Goal: Task Accomplishment & Management: Complete application form

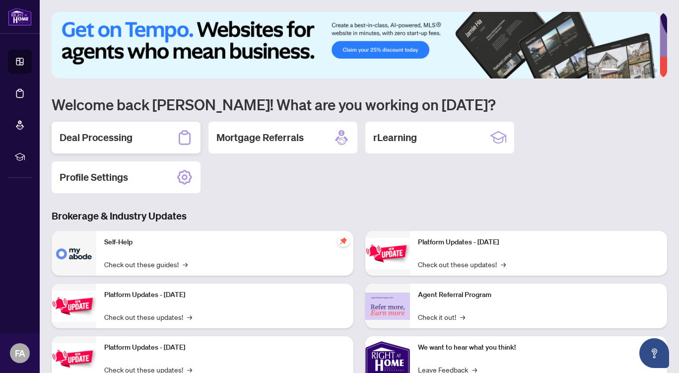
click at [149, 134] on div "Deal Processing" at bounding box center [126, 138] width 149 height 32
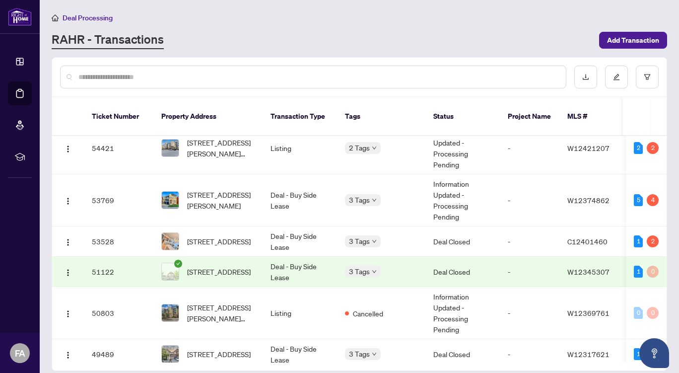
scroll to position [67, 0]
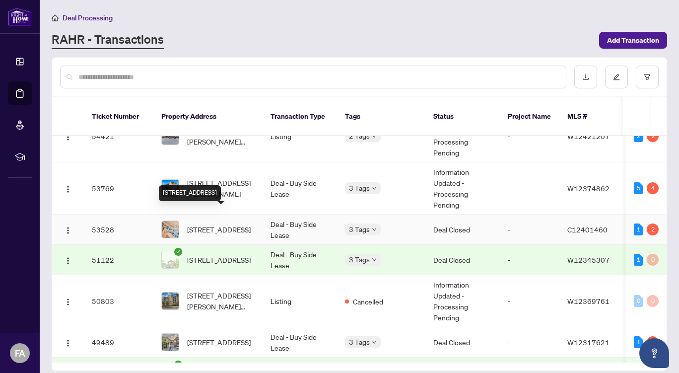
click at [247, 224] on span "[STREET_ADDRESS]" at bounding box center [219, 229] width 64 height 11
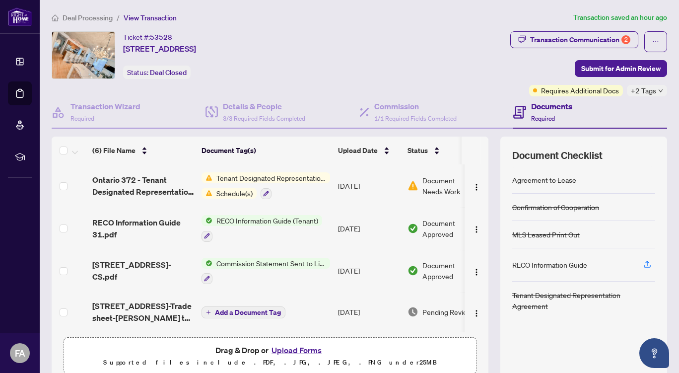
click at [281, 178] on span "Tenant Designated Representation Agreement" at bounding box center [271, 177] width 118 height 11
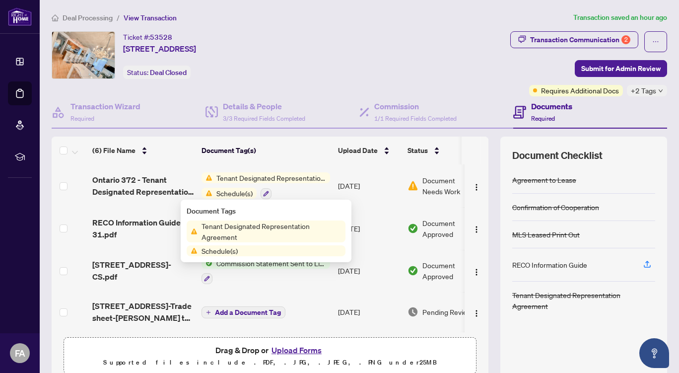
click at [265, 233] on span "Tenant Designated Representation Agreement" at bounding box center [272, 231] width 148 height 22
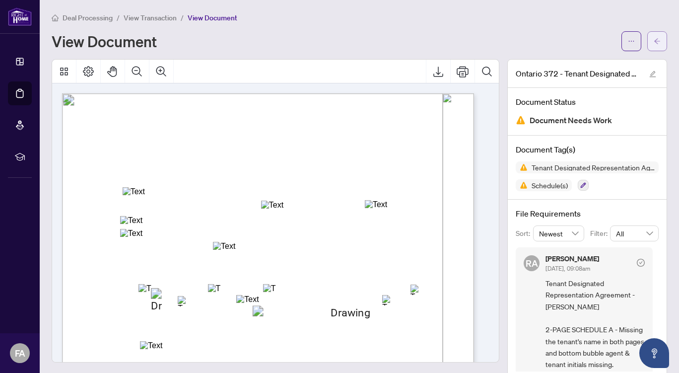
click at [654, 33] on span "button" at bounding box center [657, 41] width 7 height 16
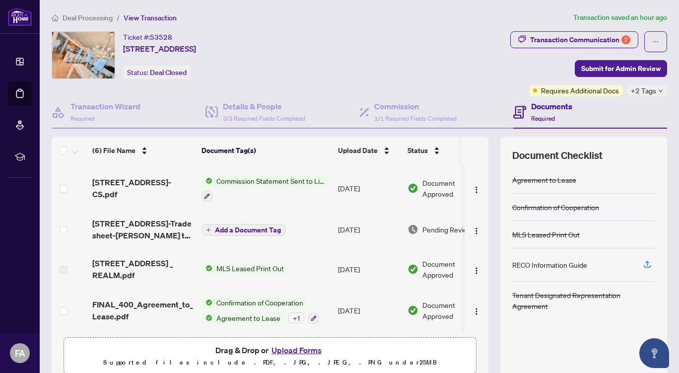
scroll to position [43, 0]
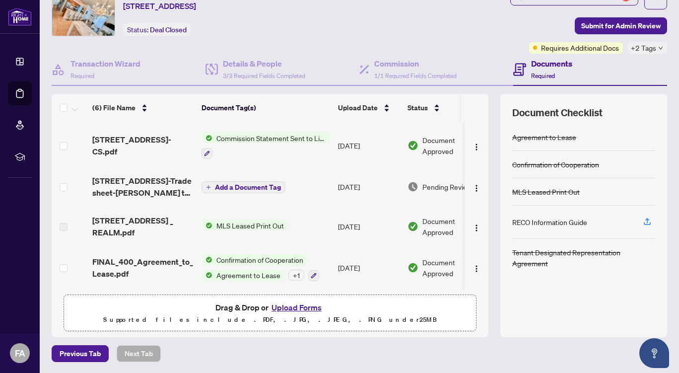
click at [288, 306] on button "Upload Forms" at bounding box center [297, 307] width 56 height 13
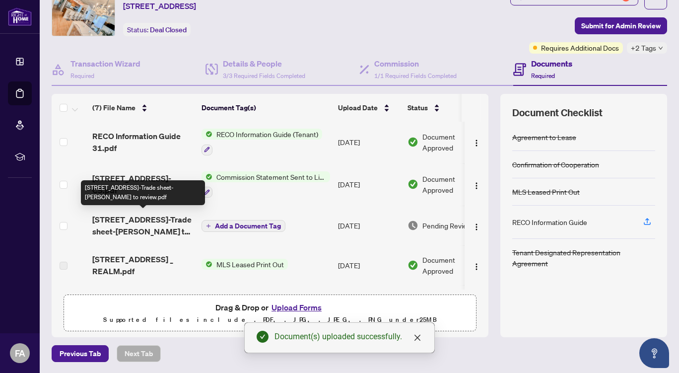
click at [171, 218] on span "[STREET_ADDRESS]-Trade sheet-[PERSON_NAME] to review.pdf" at bounding box center [142, 225] width 101 height 24
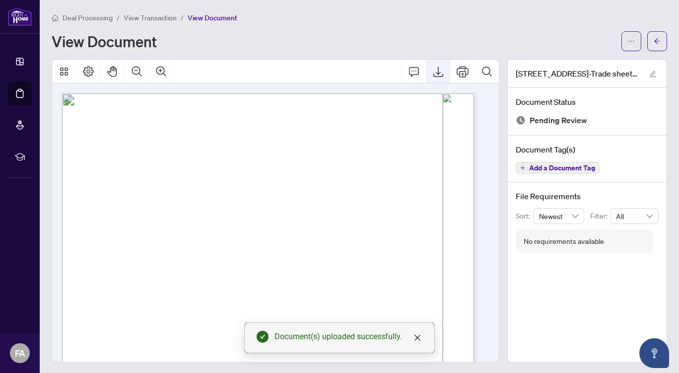
click at [432, 73] on icon "Export" at bounding box center [438, 72] width 12 height 12
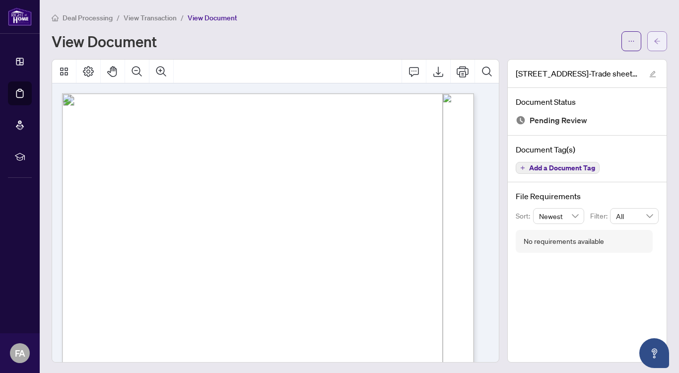
click at [654, 44] on icon "arrow-left" at bounding box center [657, 41] width 7 height 7
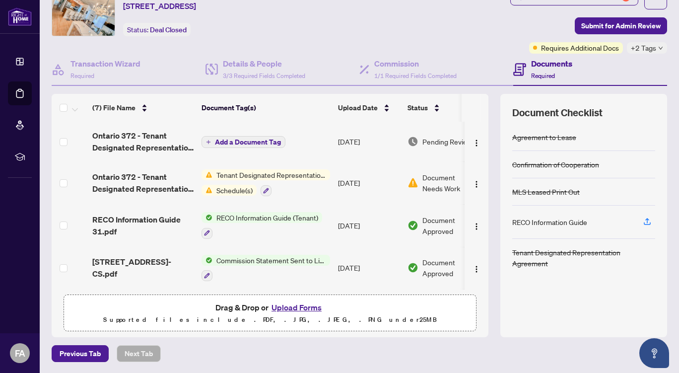
scroll to position [86, 0]
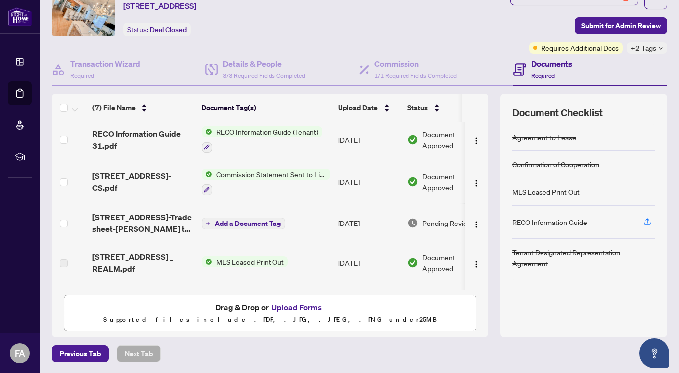
click at [288, 304] on button "Upload Forms" at bounding box center [297, 307] width 56 height 13
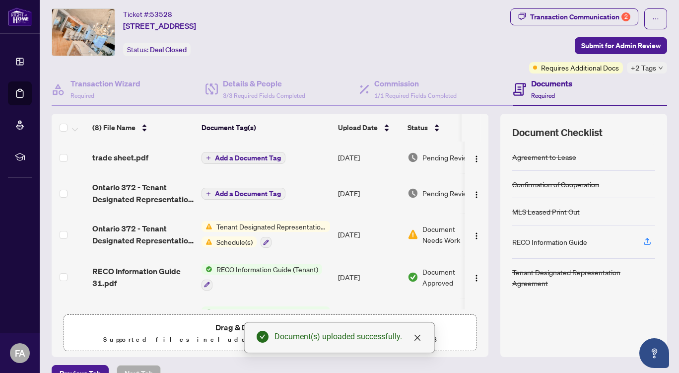
scroll to position [22, 0]
click at [612, 47] on span "Submit for Admin Review" at bounding box center [620, 46] width 79 height 16
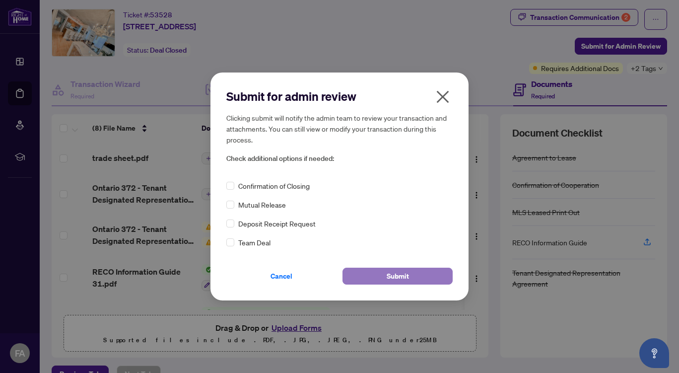
click at [383, 275] on button "Submit" at bounding box center [397, 276] width 110 height 17
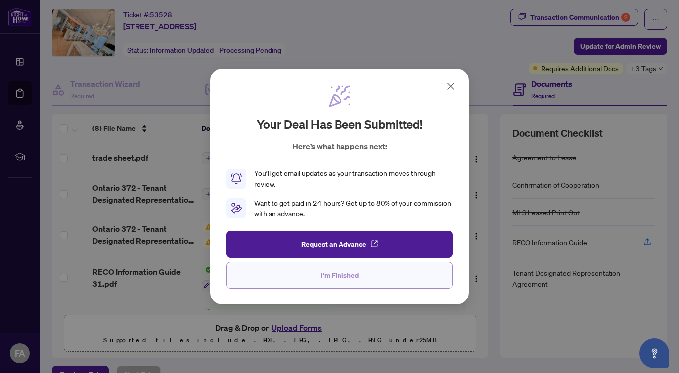
click at [354, 276] on span "I'm Finished" at bounding box center [340, 275] width 38 height 16
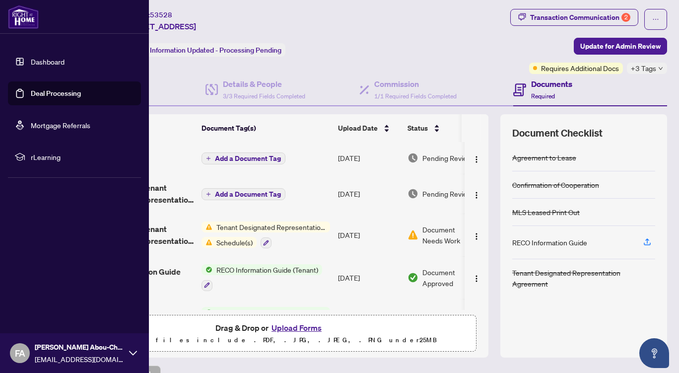
click at [56, 66] on link "Dashboard" at bounding box center [48, 61] width 34 height 9
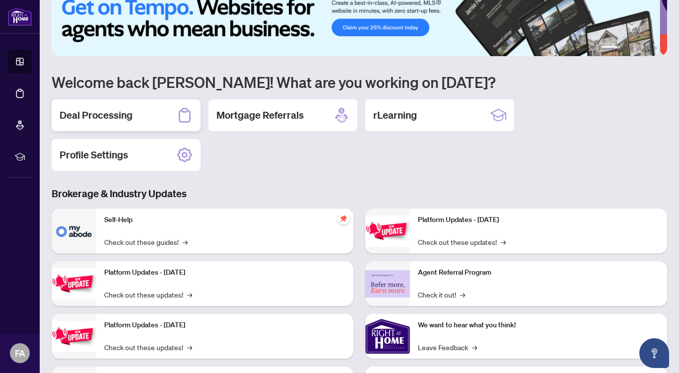
click at [136, 113] on div "Deal Processing" at bounding box center [126, 115] width 149 height 32
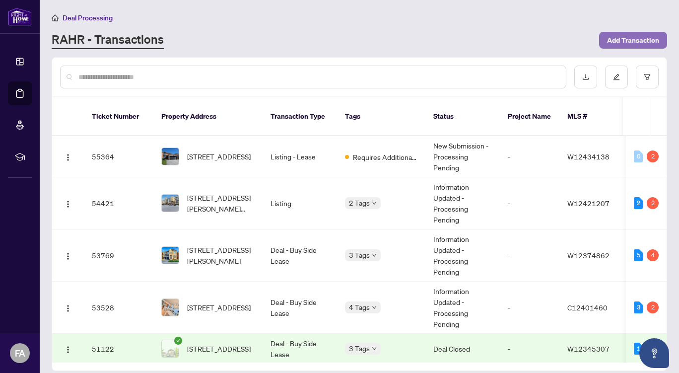
click at [629, 41] on span "Add Transaction" at bounding box center [633, 40] width 52 height 16
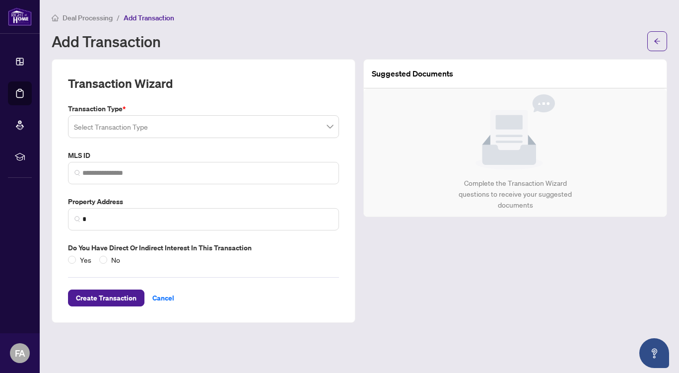
click at [332, 124] on span at bounding box center [203, 126] width 259 height 19
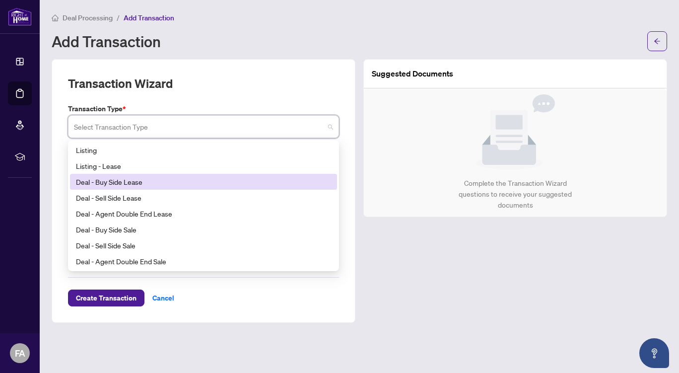
click at [229, 183] on div "Deal - Buy Side Lease" at bounding box center [203, 181] width 255 height 11
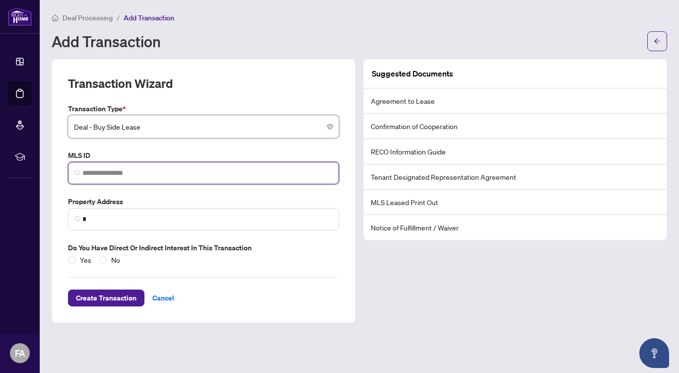
click at [164, 171] on input "search" at bounding box center [207, 173] width 250 height 10
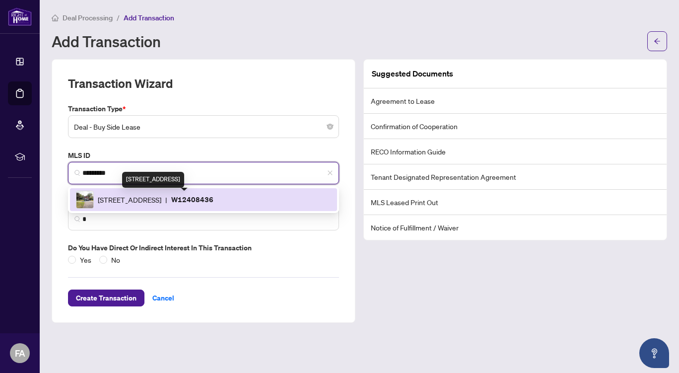
click at [161, 196] on span "[STREET_ADDRESS]" at bounding box center [130, 199] width 64 height 11
type input "*********"
type input "**********"
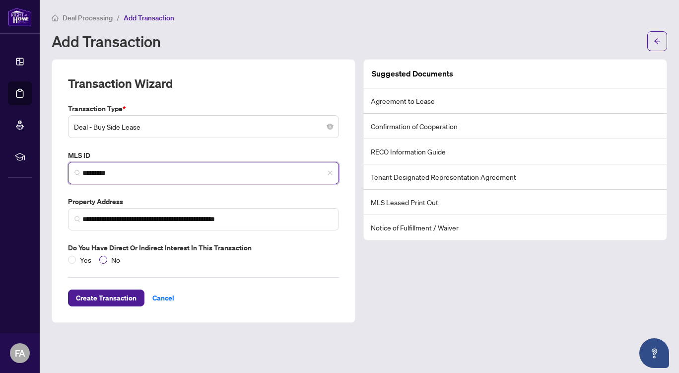
type input "*********"
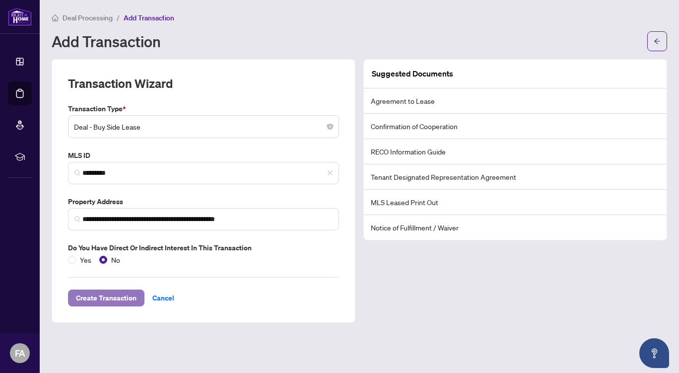
click at [112, 300] on span "Create Transaction" at bounding box center [106, 298] width 61 height 16
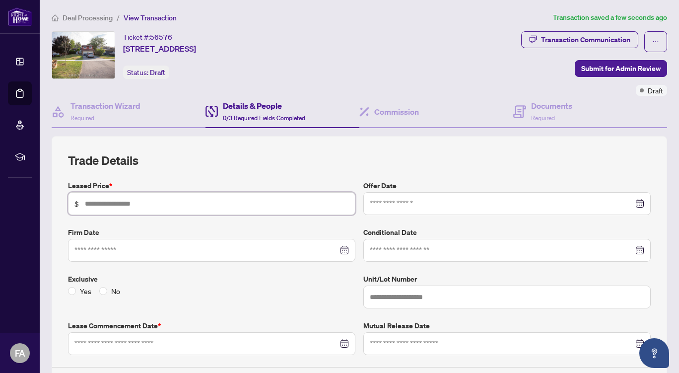
click at [142, 204] on input "text" at bounding box center [217, 203] width 264 height 11
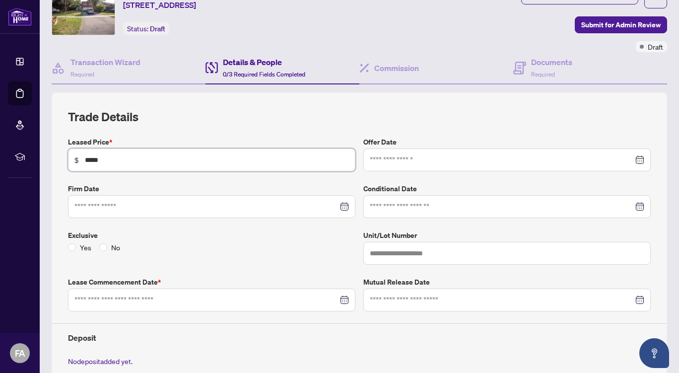
scroll to position [71, 0]
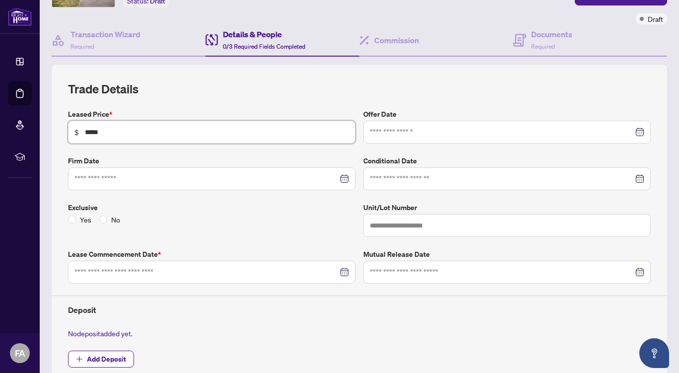
type input "*****"
click at [414, 127] on input at bounding box center [502, 132] width 264 height 11
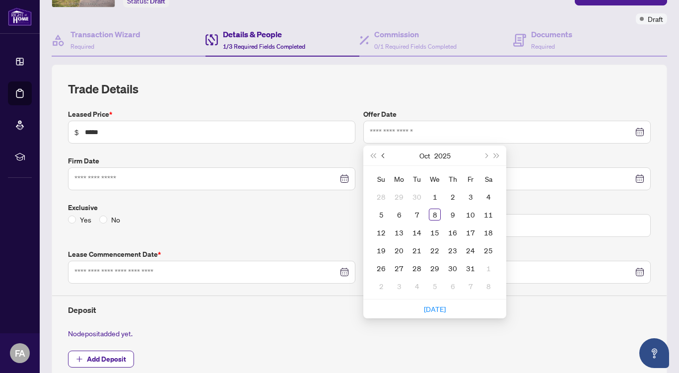
click at [381, 151] on button "Previous month (PageUp)" at bounding box center [383, 155] width 11 height 20
type input "**********"
click at [394, 268] on div "29" at bounding box center [399, 268] width 12 height 12
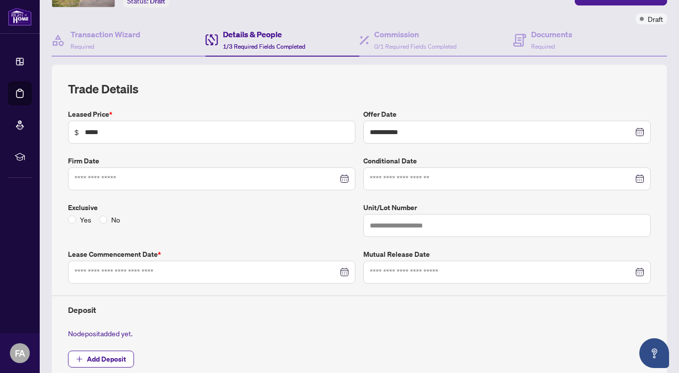
click at [340, 178] on div at bounding box center [211, 178] width 274 height 11
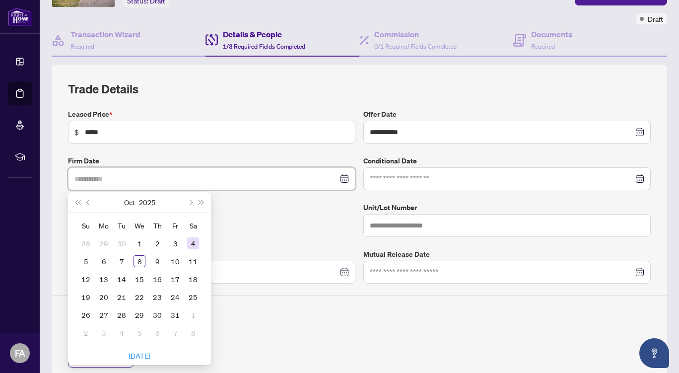
type input "**********"
click at [195, 240] on div "4" at bounding box center [193, 243] width 12 height 12
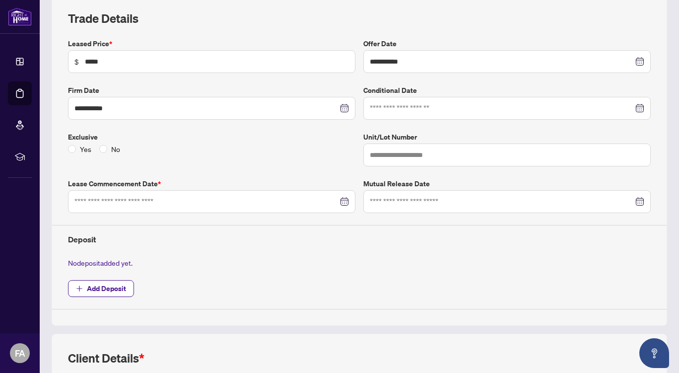
scroll to position [142, 0]
click at [340, 200] on div at bounding box center [211, 201] width 274 height 11
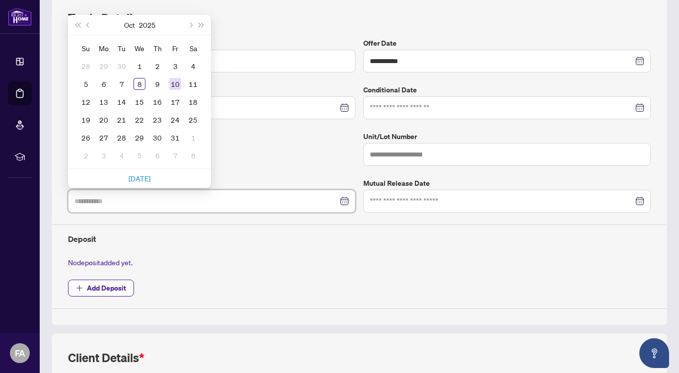
type input "**********"
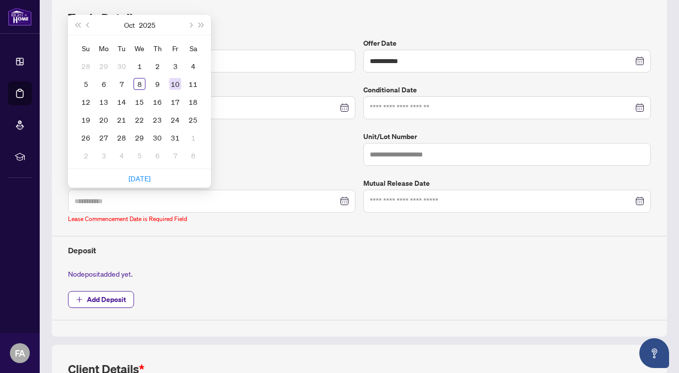
click at [174, 84] on div "10" at bounding box center [175, 84] width 12 height 12
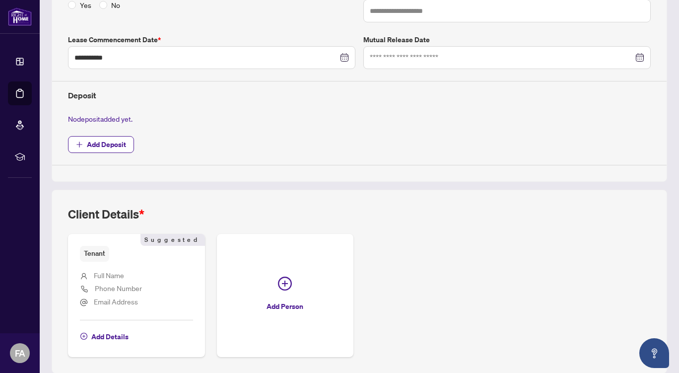
scroll to position [286, 0]
click at [107, 143] on span "Add Deposit" at bounding box center [106, 144] width 39 height 16
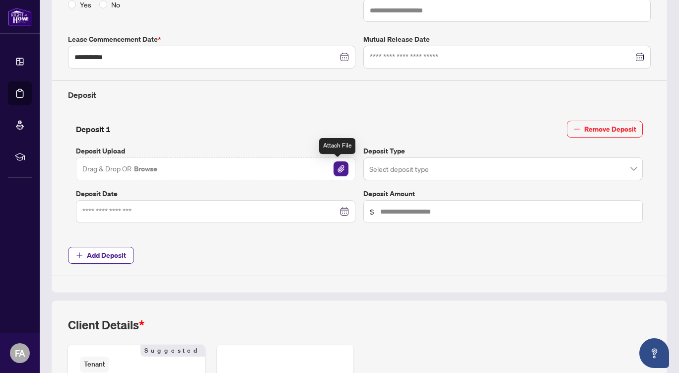
click at [339, 168] on img "button" at bounding box center [341, 168] width 15 height 15
click at [628, 167] on span at bounding box center [503, 168] width 268 height 19
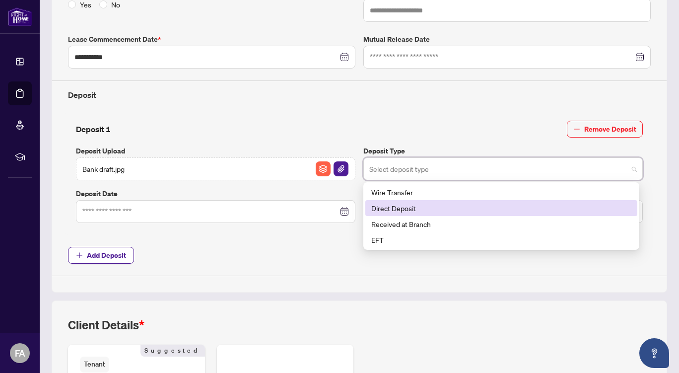
click at [438, 211] on div "Direct Deposit" at bounding box center [501, 208] width 260 height 11
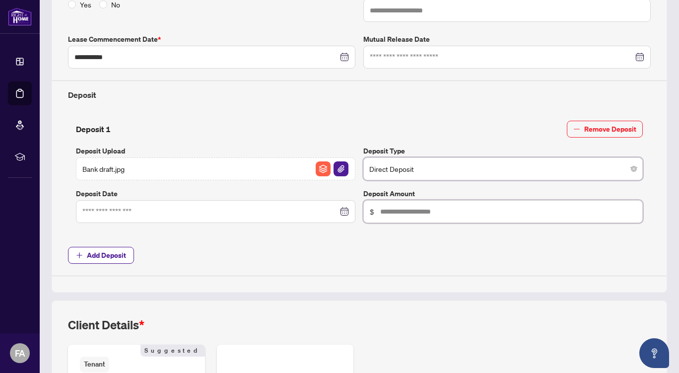
click at [406, 207] on input "text" at bounding box center [508, 211] width 256 height 11
click at [340, 212] on div at bounding box center [215, 211] width 267 height 11
type input "******"
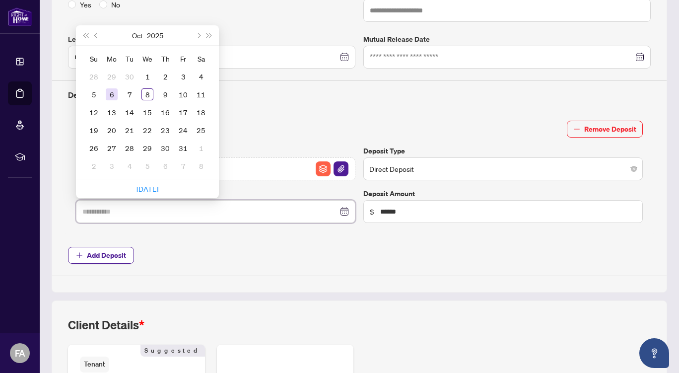
type input "**********"
click at [114, 96] on div "6" at bounding box center [112, 94] width 12 height 12
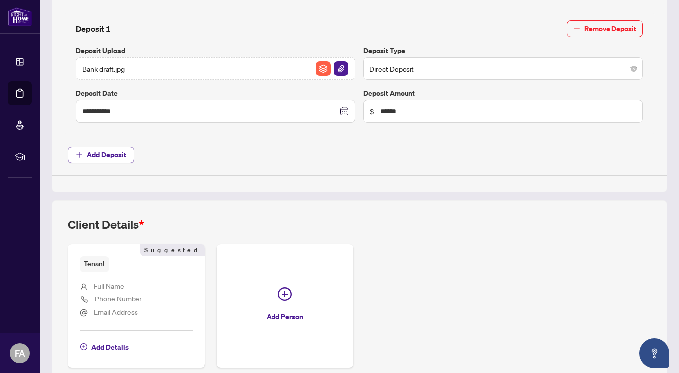
scroll to position [433, 0]
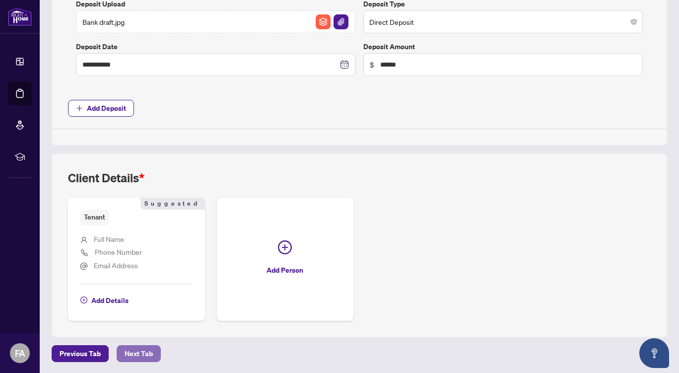
click at [134, 349] on span "Next Tab" at bounding box center [139, 353] width 28 height 16
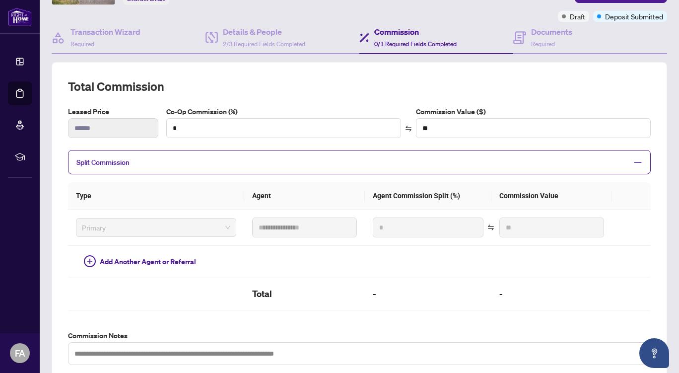
scroll to position [74, 0]
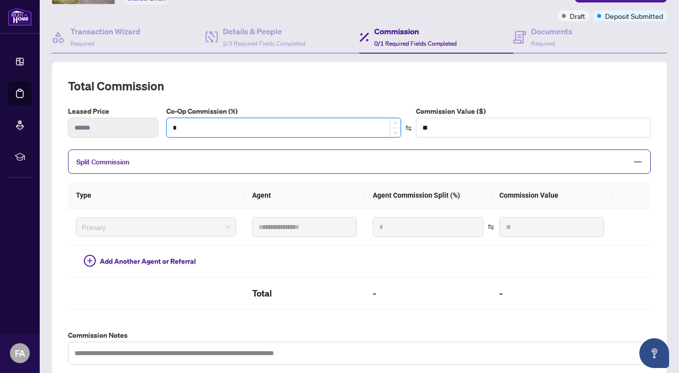
click at [233, 131] on input "*" at bounding box center [284, 127] width 234 height 19
type input "*"
type input "****"
type input "**"
type input "******"
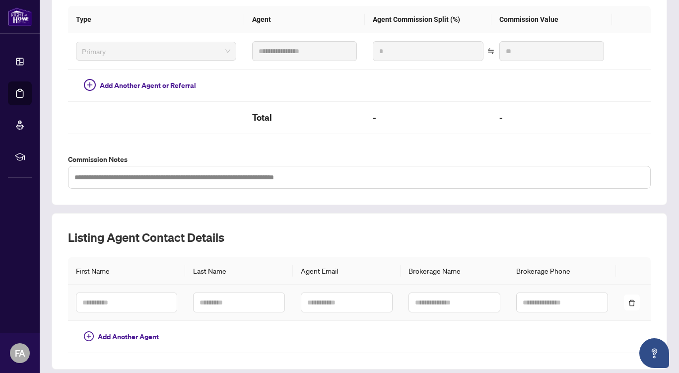
scroll to position [282, 0]
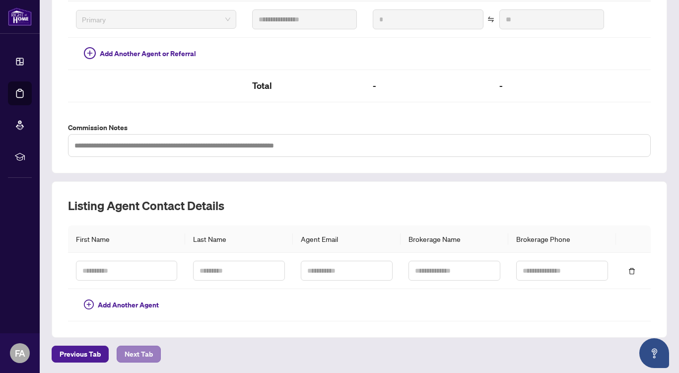
type input "**"
click at [135, 357] on span "Next Tab" at bounding box center [139, 354] width 28 height 16
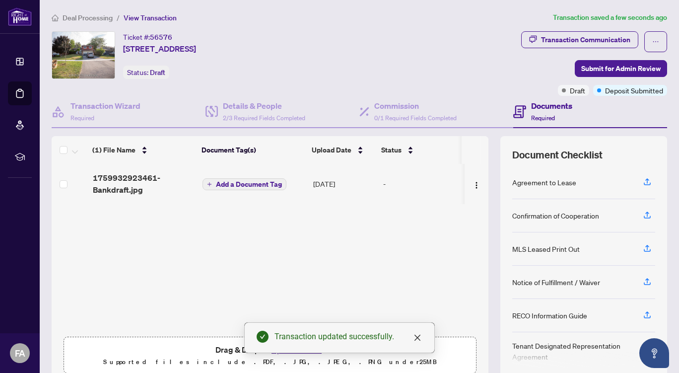
scroll to position [42, 0]
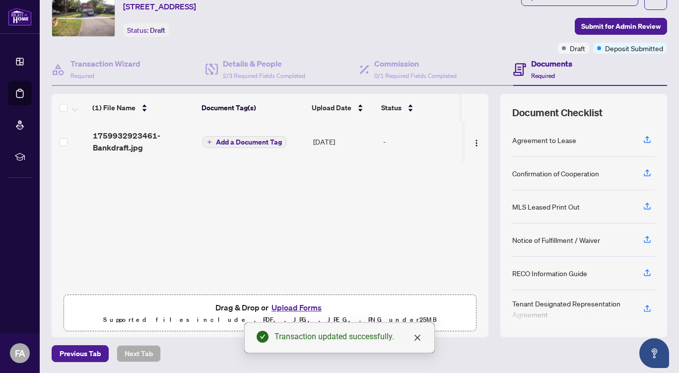
click at [294, 304] on button "Upload Forms" at bounding box center [297, 307] width 56 height 13
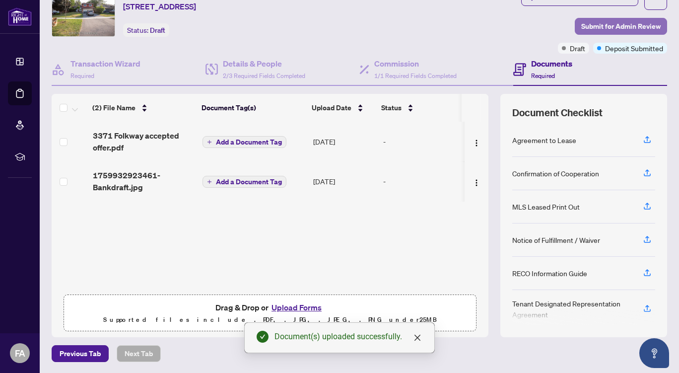
click at [601, 26] on span "Submit for Admin Review" at bounding box center [620, 26] width 79 height 16
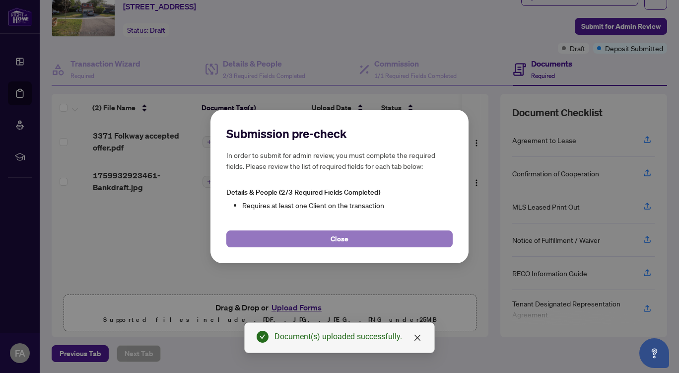
click at [347, 242] on span "Close" at bounding box center [340, 239] width 18 height 16
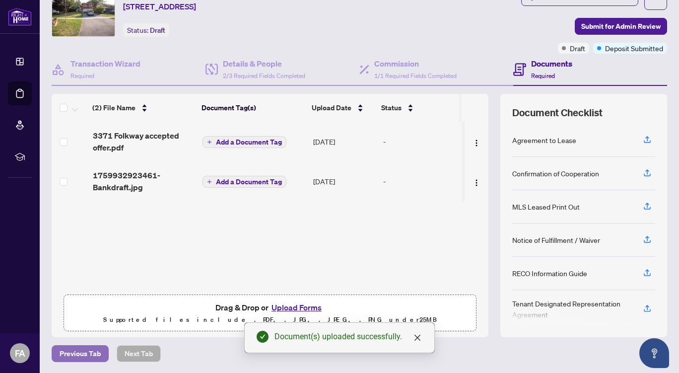
click at [77, 356] on span "Previous Tab" at bounding box center [80, 353] width 41 height 16
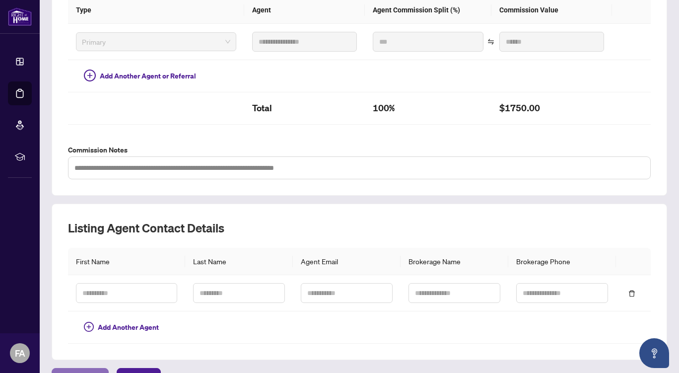
scroll to position [282, 0]
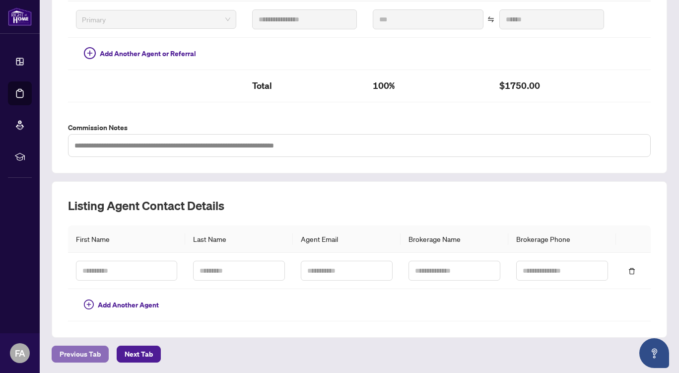
click at [82, 348] on span "Previous Tab" at bounding box center [80, 354] width 41 height 16
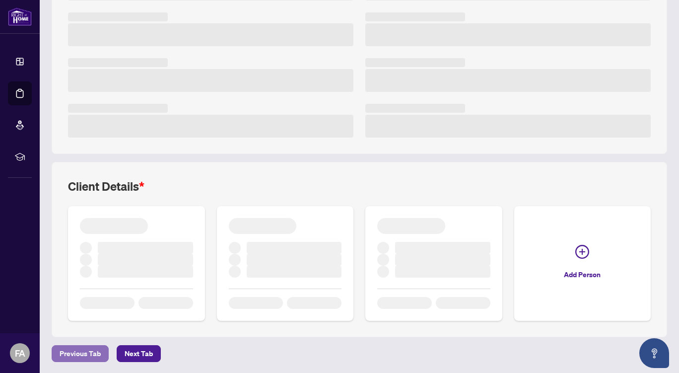
scroll to position [222, 0]
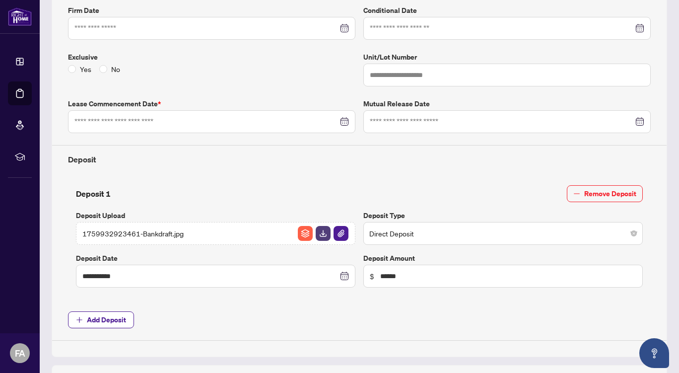
type input "**********"
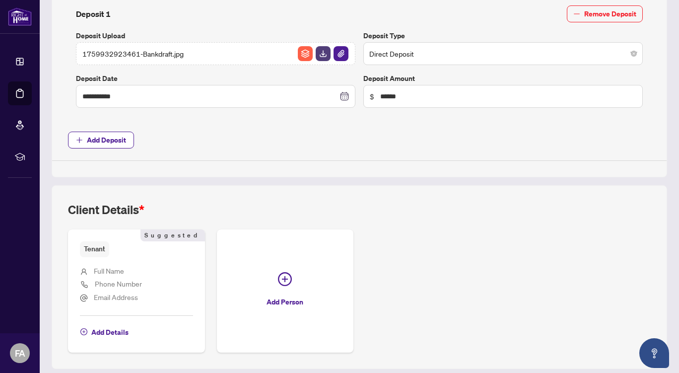
scroll to position [433, 0]
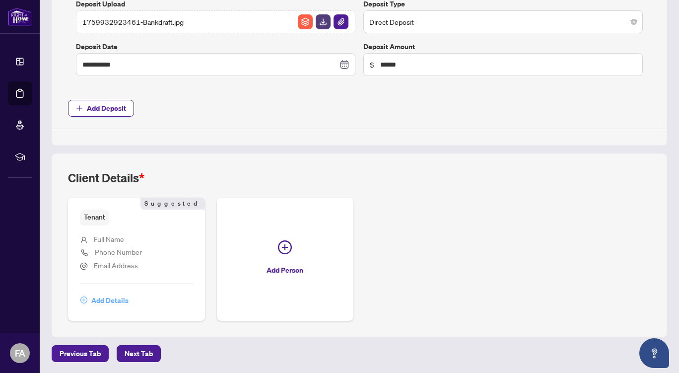
click at [111, 298] on span "Add Details" at bounding box center [109, 300] width 37 height 16
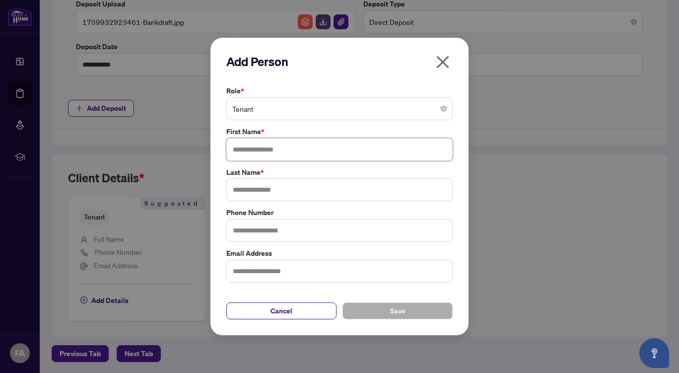
click at [275, 150] on input "text" at bounding box center [339, 149] width 226 height 23
type input "*****"
click at [248, 186] on input "text" at bounding box center [339, 189] width 226 height 23
type input "**********"
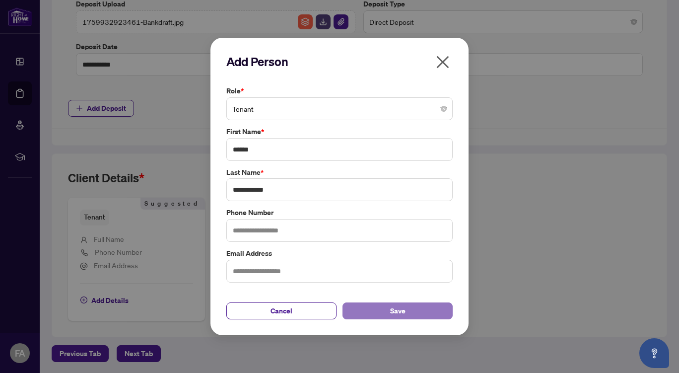
click at [379, 307] on button "Save" at bounding box center [397, 310] width 110 height 17
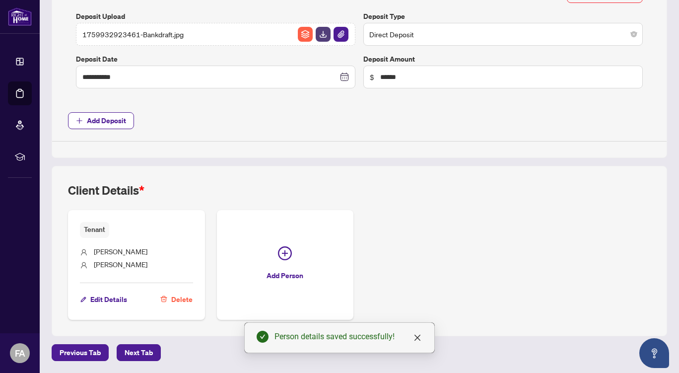
scroll to position [419, 0]
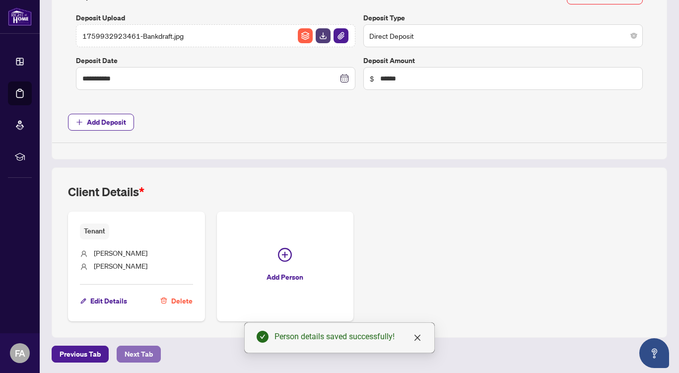
click at [140, 346] on span "Next Tab" at bounding box center [139, 354] width 28 height 16
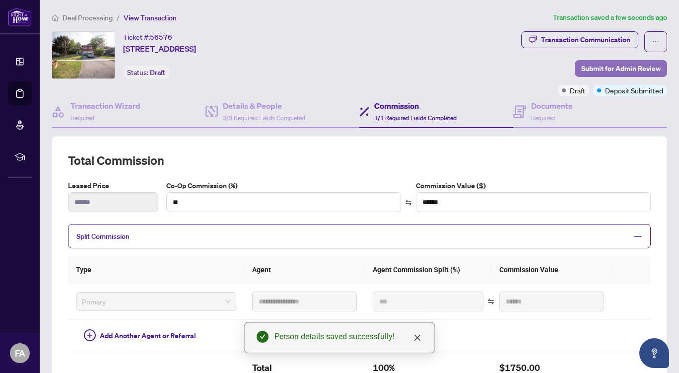
click at [604, 68] on span "Submit for Admin Review" at bounding box center [620, 69] width 79 height 16
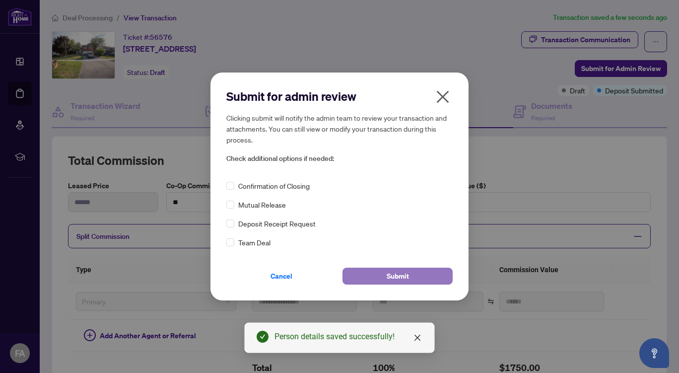
click at [380, 275] on button "Submit" at bounding box center [397, 276] width 110 height 17
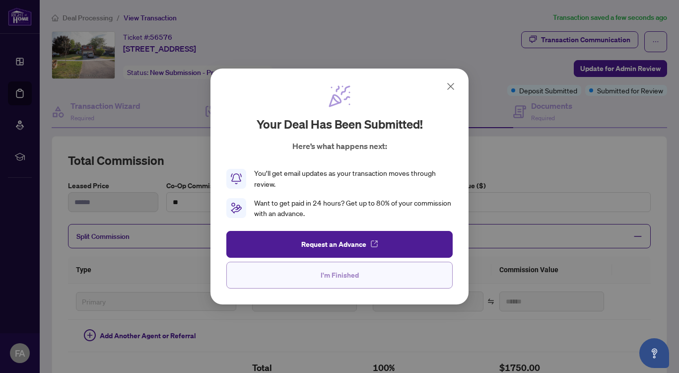
click at [341, 274] on span "I'm Finished" at bounding box center [340, 275] width 38 height 16
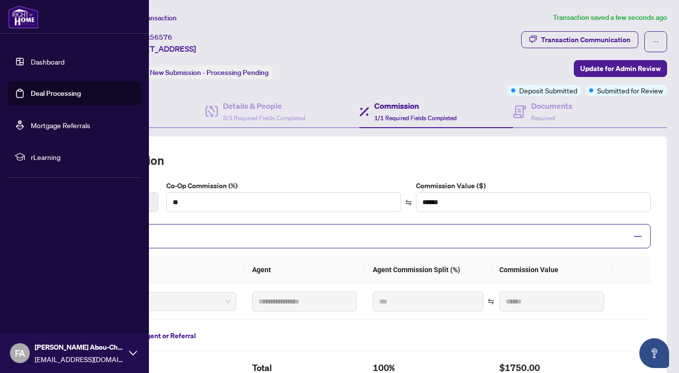
click at [47, 65] on link "Dashboard" at bounding box center [48, 61] width 34 height 9
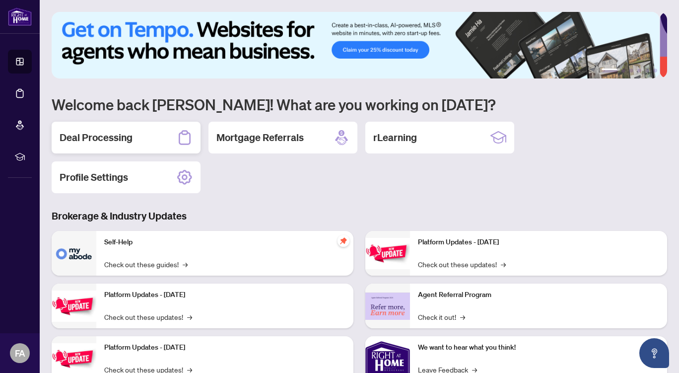
click at [136, 136] on div "Deal Processing" at bounding box center [126, 138] width 149 height 32
